Goal: Information Seeking & Learning: Find specific fact

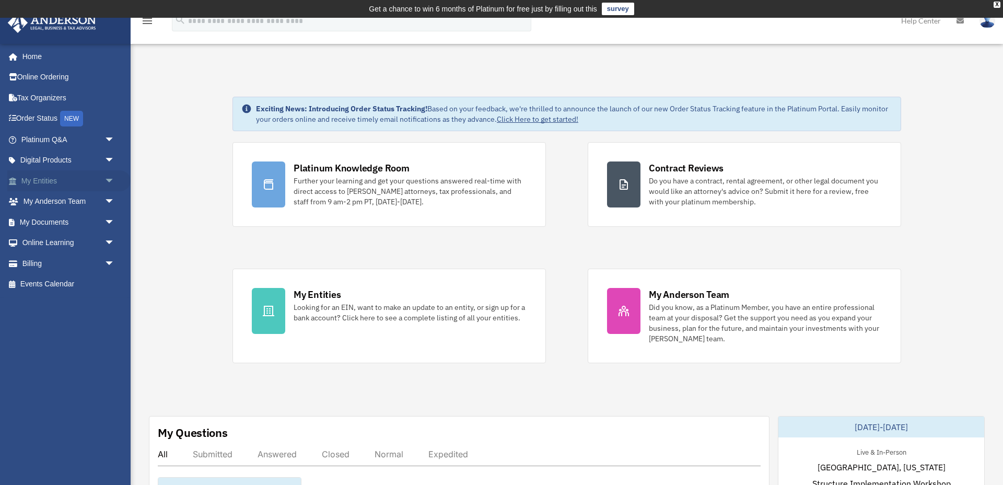
click at [51, 182] on link "My Entities arrow_drop_down" at bounding box center [68, 180] width 123 height 21
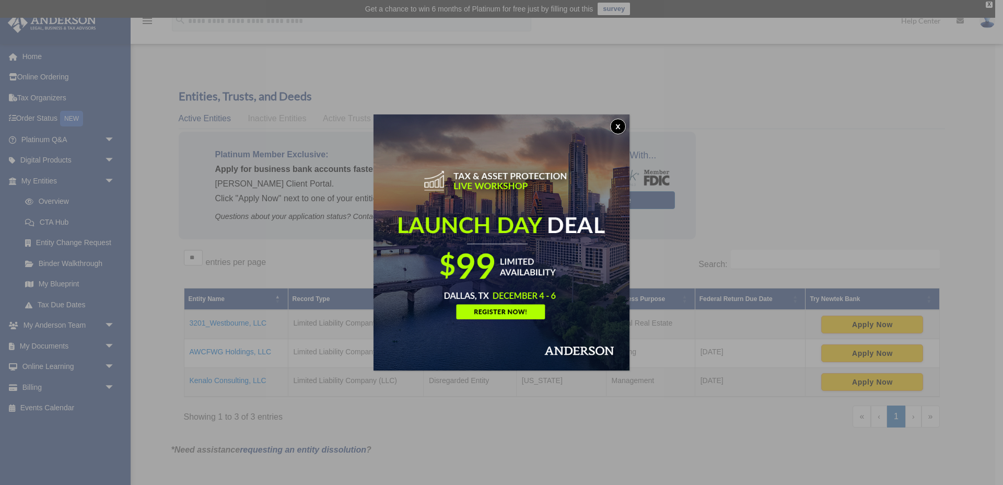
click at [618, 126] on button "x" at bounding box center [618, 127] width 16 height 16
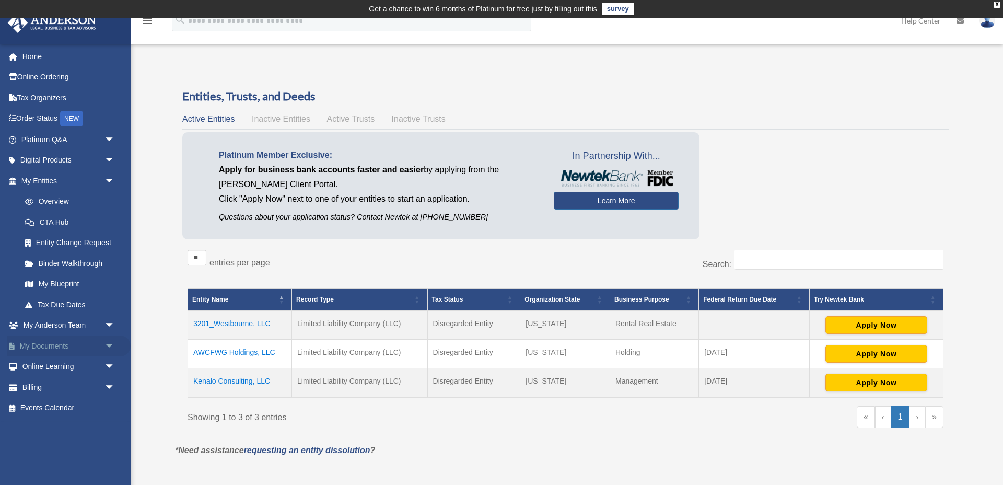
click at [50, 346] on link "My Documents arrow_drop_down" at bounding box center [68, 345] width 123 height 21
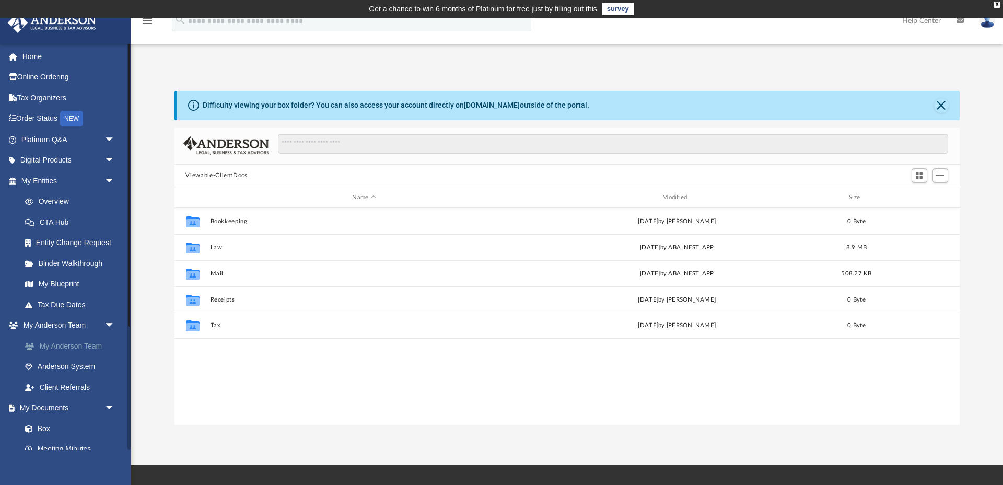
scroll to position [238, 785]
click at [66, 283] on link "My Blueprint" at bounding box center [73, 284] width 116 height 21
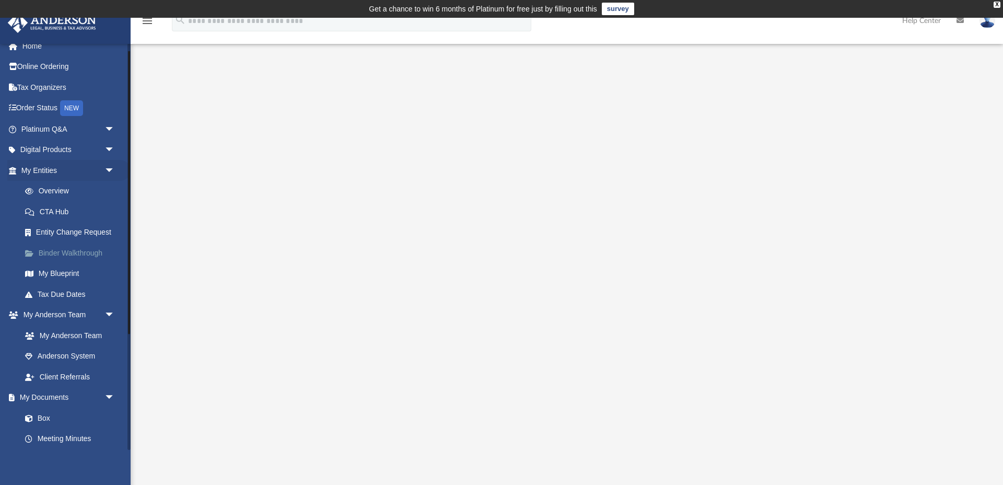
scroll to position [11, 0]
click at [64, 274] on link "My Blueprint" at bounding box center [73, 273] width 116 height 21
click at [69, 248] on link "Binder Walkthrough" at bounding box center [73, 252] width 116 height 21
click at [58, 187] on link "Overview" at bounding box center [73, 190] width 116 height 21
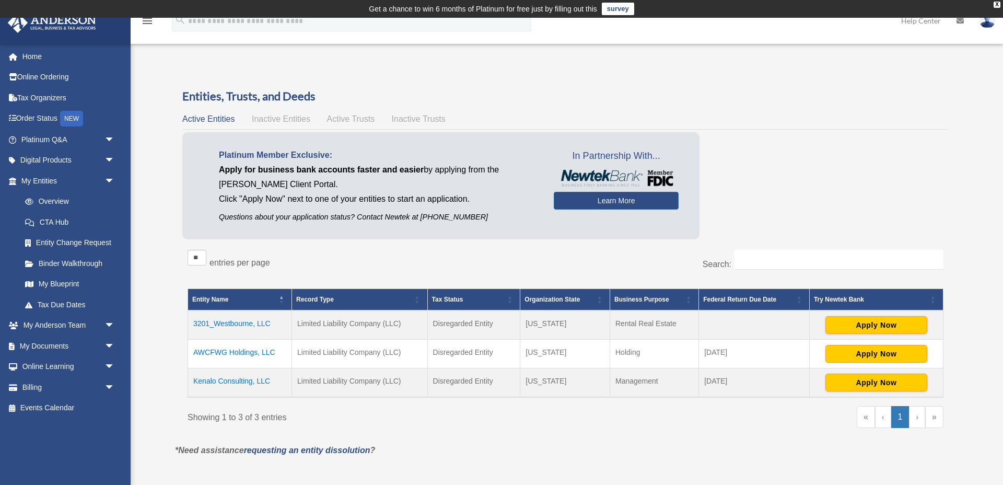
click at [275, 120] on span "Inactive Entities" at bounding box center [281, 118] width 58 height 9
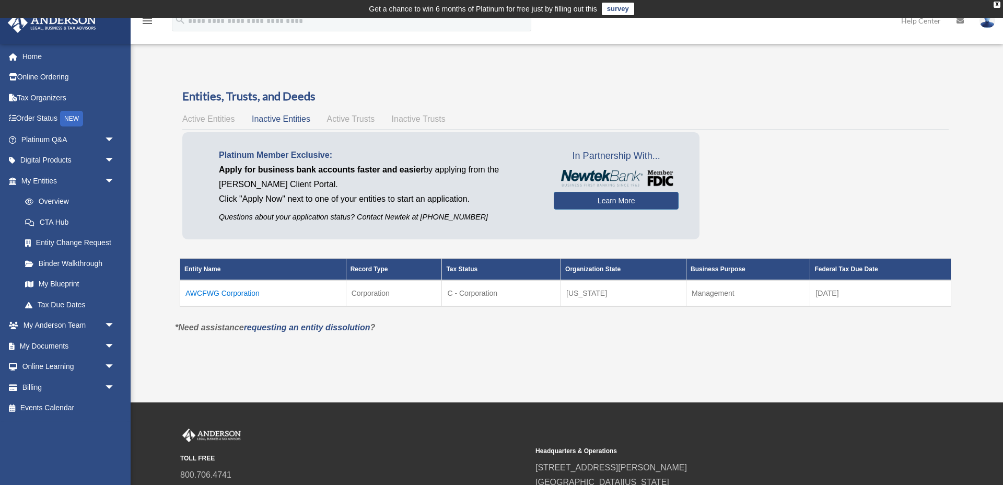
click at [244, 292] on td "AWCFWG Corporation" at bounding box center [263, 293] width 166 height 26
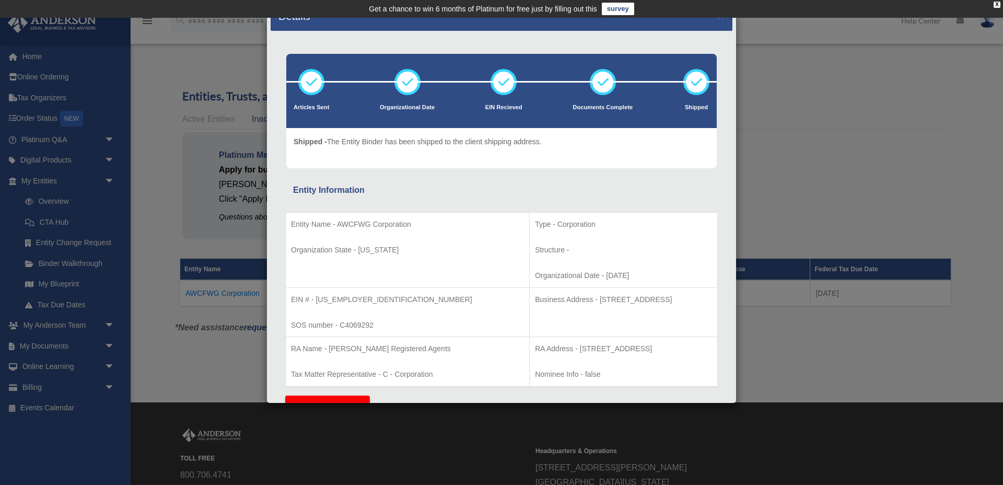
scroll to position [21, 0]
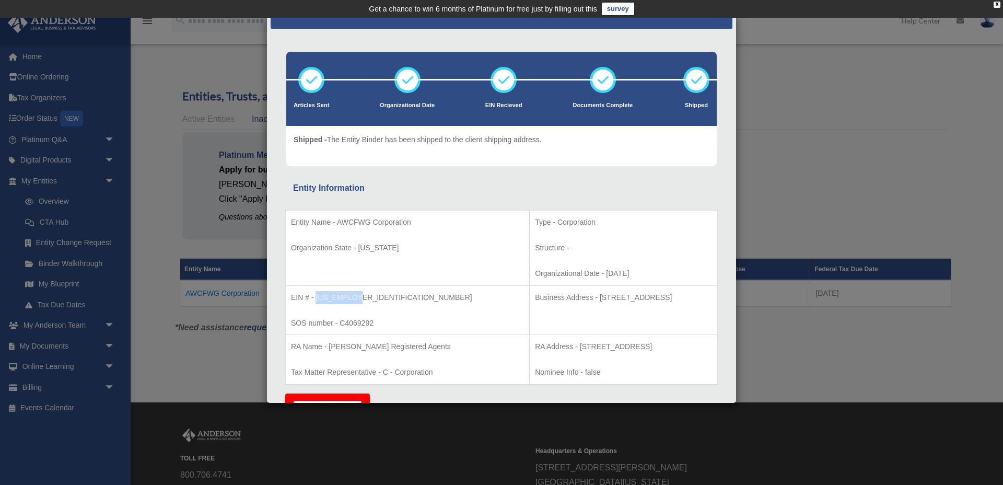
drag, startPoint x: 317, startPoint y: 296, endPoint x: 358, endPoint y: 298, distance: 41.3
click at [358, 298] on p "EIN # - 82-2923816" at bounding box center [407, 297] width 233 height 13
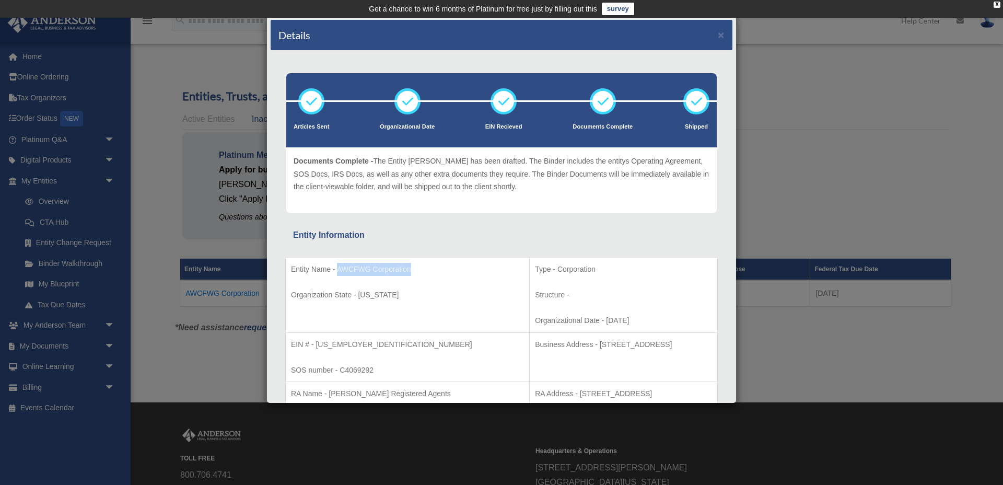
drag, startPoint x: 411, startPoint y: 270, endPoint x: 336, endPoint y: 268, distance: 75.2
click at [336, 268] on p "Entity Name - AWCFWG Corporation" at bounding box center [407, 269] width 233 height 13
copy p "AWCFWG Corporation"
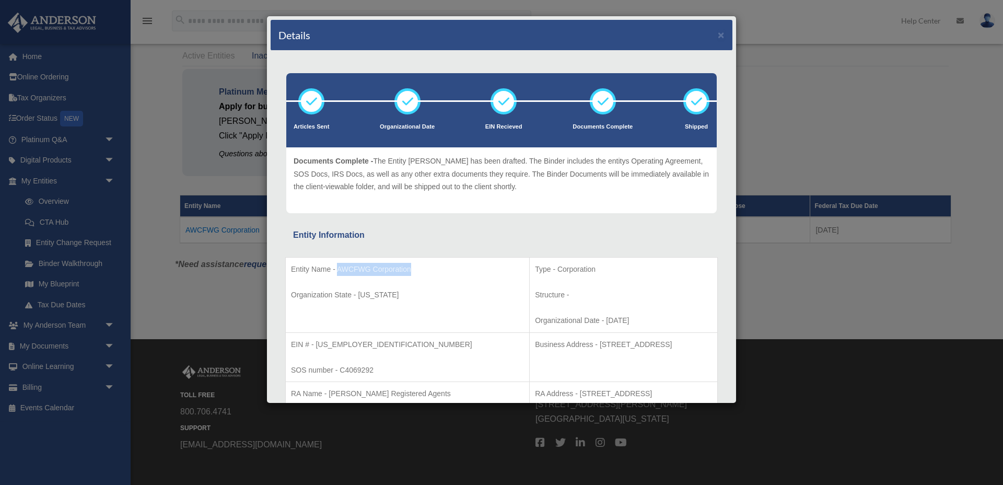
scroll to position [66, 0]
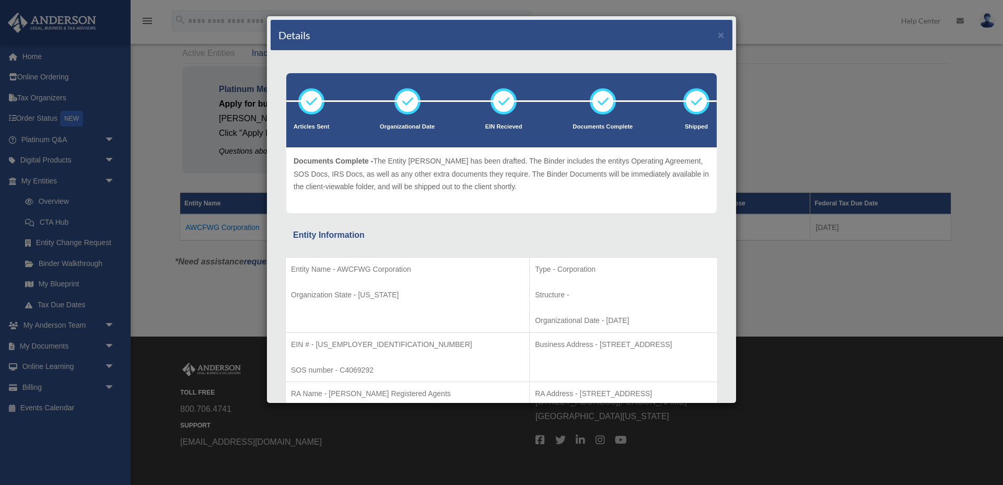
click at [321, 349] on p "EIN # - 82-2923816" at bounding box center [407, 344] width 233 height 13
drag, startPoint x: 341, startPoint y: 370, endPoint x: 372, endPoint y: 370, distance: 31.3
click at [372, 370] on p "SOS number - C4069292" at bounding box center [407, 370] width 233 height 13
copy p "C4069292"
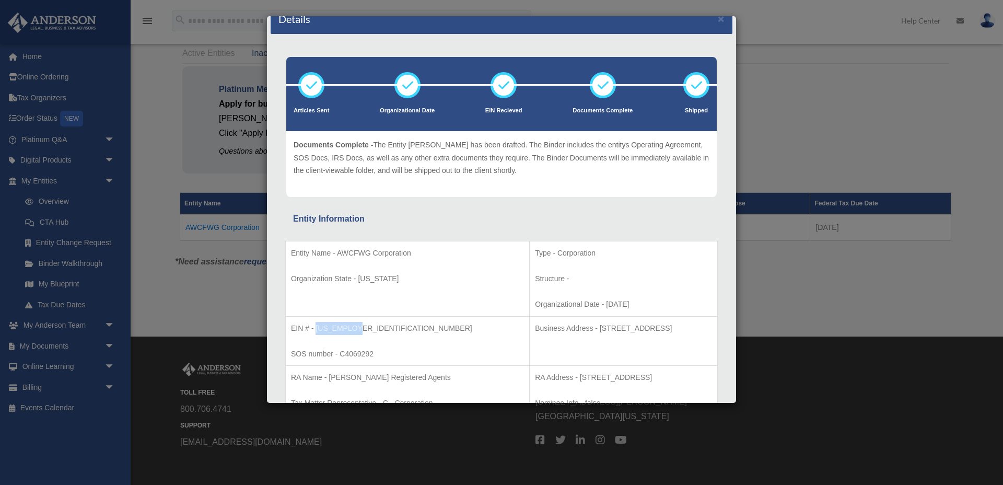
drag, startPoint x: 317, startPoint y: 327, endPoint x: 354, endPoint y: 326, distance: 37.1
click at [354, 326] on p "EIN # - 82-2923816" at bounding box center [407, 328] width 233 height 13
copy p "82-2923816"
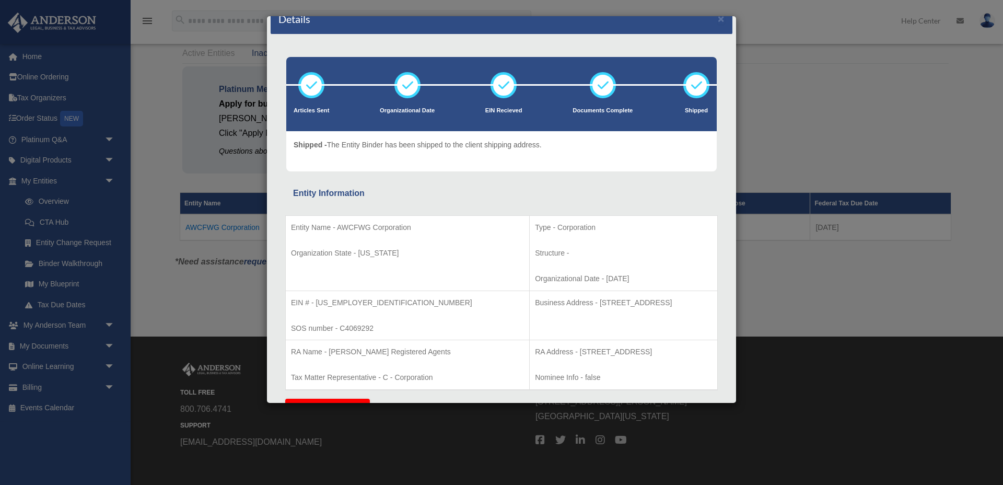
drag, startPoint x: 512, startPoint y: 302, endPoint x: 574, endPoint y: 302, distance: 61.6
click at [582, 302] on p "Business Address - 12574 Caminito Mira Del Mar San Diego, CA 92130" at bounding box center [623, 302] width 177 height 13
drag, startPoint x: 606, startPoint y: 302, endPoint x: 512, endPoint y: 302, distance: 94.0
click at [535, 302] on p "Business Address - 12574 Caminito Mira Del Mar San Diego, CA 92130" at bounding box center [623, 302] width 177 height 13
copy p "12574 Caminito Mira Del Mar"
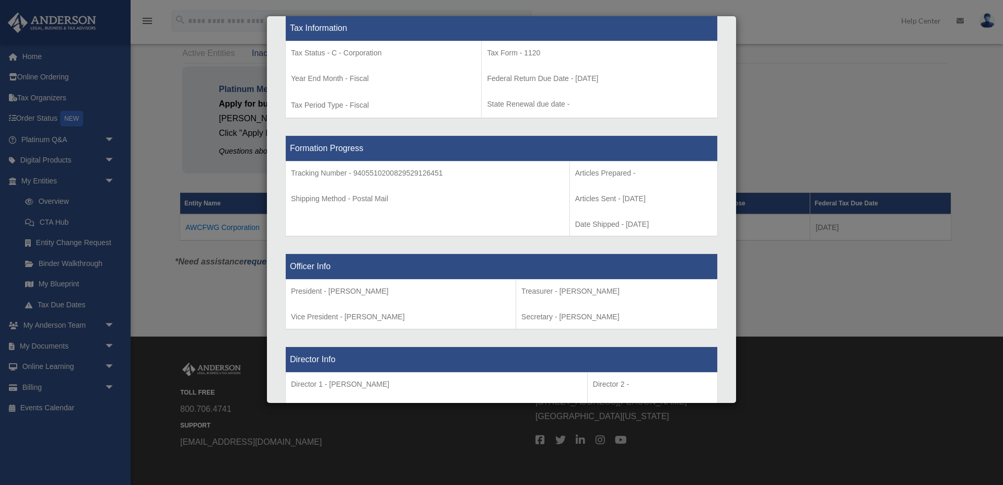
scroll to position [426, 0]
